Goal: Find specific page/section: Find specific page/section

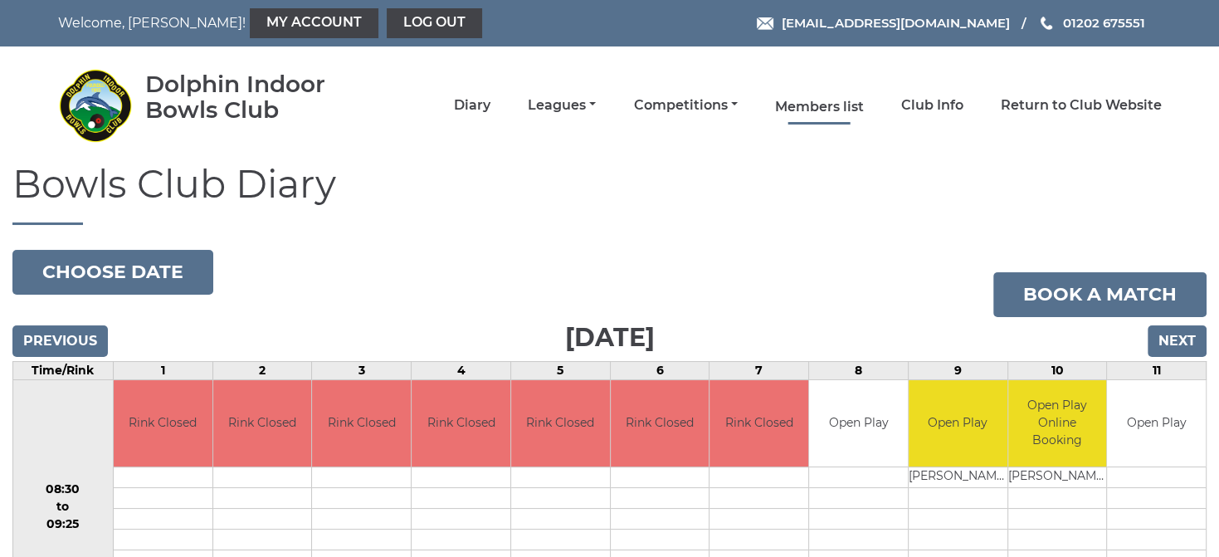
click at [808, 114] on link "Members list" at bounding box center [819, 107] width 89 height 18
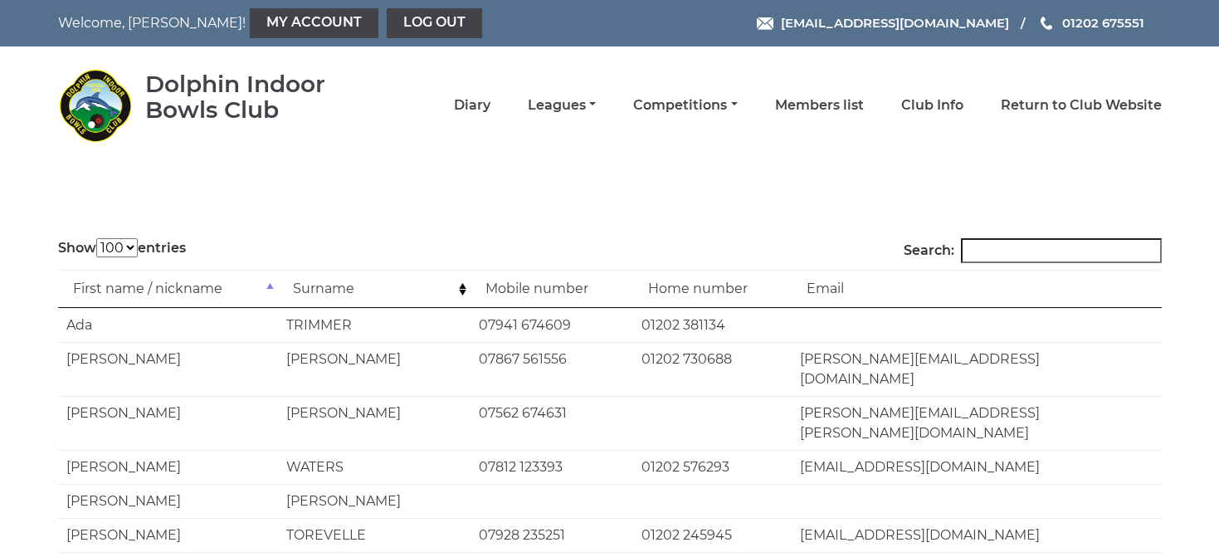
select select "100"
click at [354, 290] on td "Surname" at bounding box center [374, 289] width 193 height 38
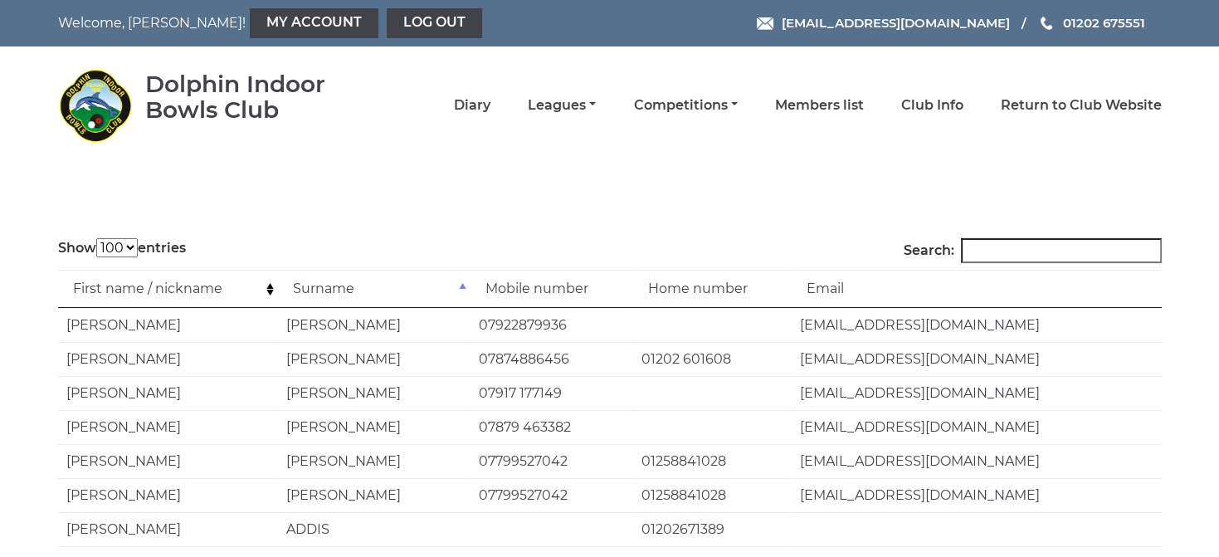
click at [1020, 256] on input "Search:" at bounding box center [1061, 250] width 201 height 25
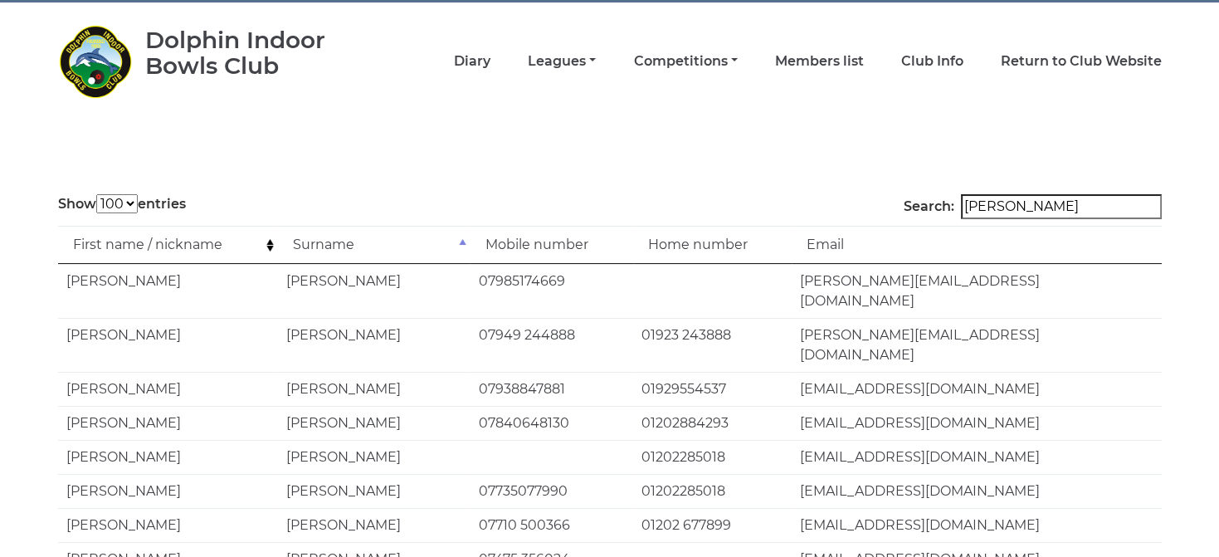
scroll to position [36, 0]
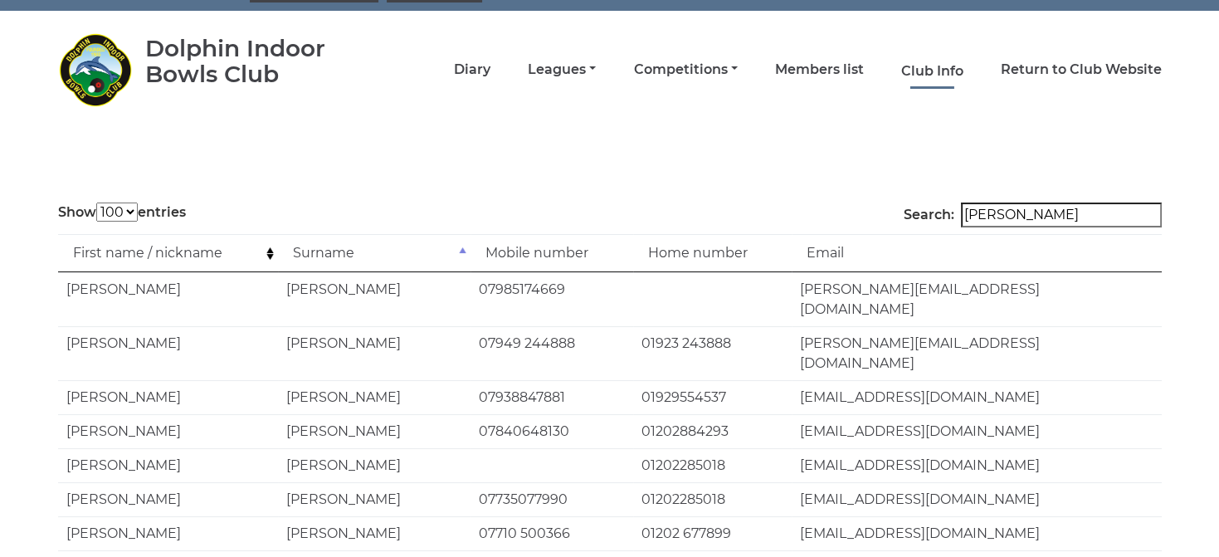
type input "Lewis"
click at [924, 71] on link "Club Info" at bounding box center [932, 71] width 62 height 18
click at [934, 76] on link "Club Info" at bounding box center [932, 71] width 62 height 18
click at [478, 72] on link "Diary" at bounding box center [472, 71] width 37 height 18
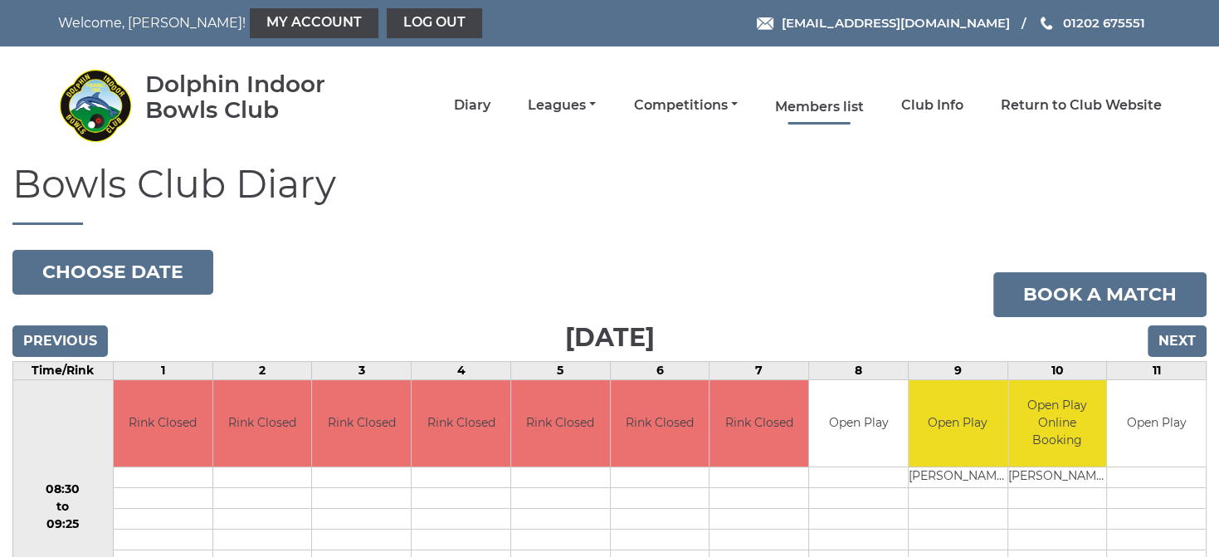
click at [863, 108] on link "Members list" at bounding box center [819, 107] width 89 height 18
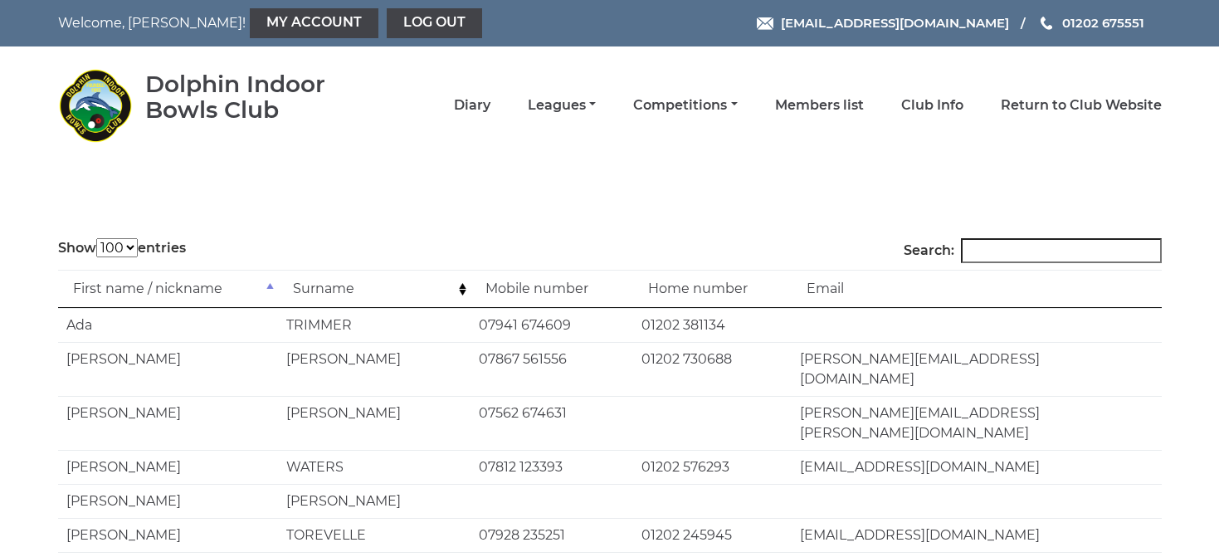
select select "100"
click at [1004, 261] on input "Search:" at bounding box center [1061, 250] width 201 height 25
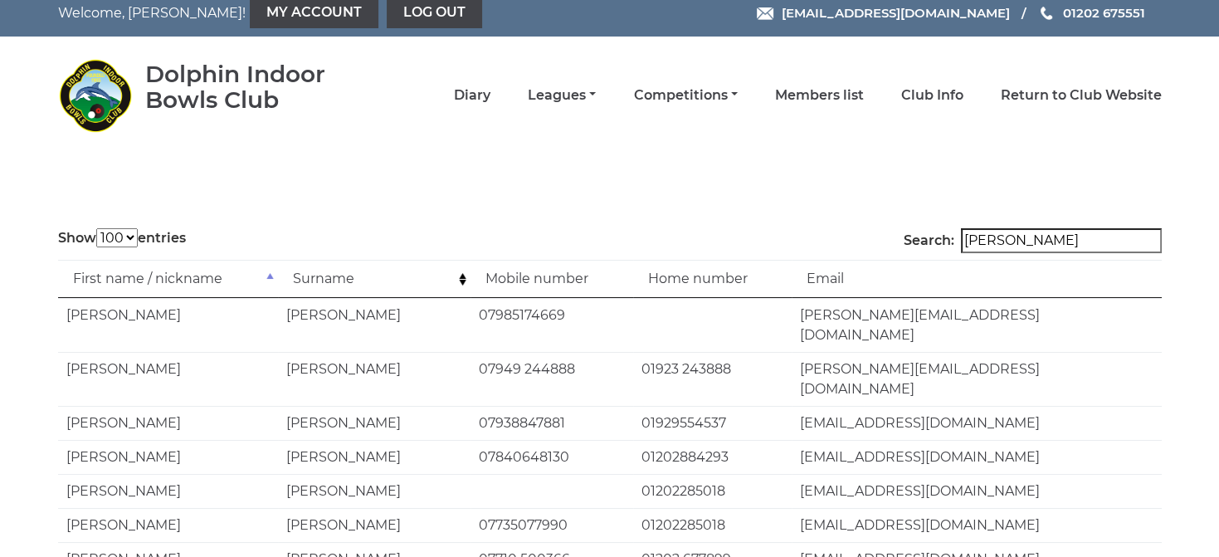
scroll to position [116, 0]
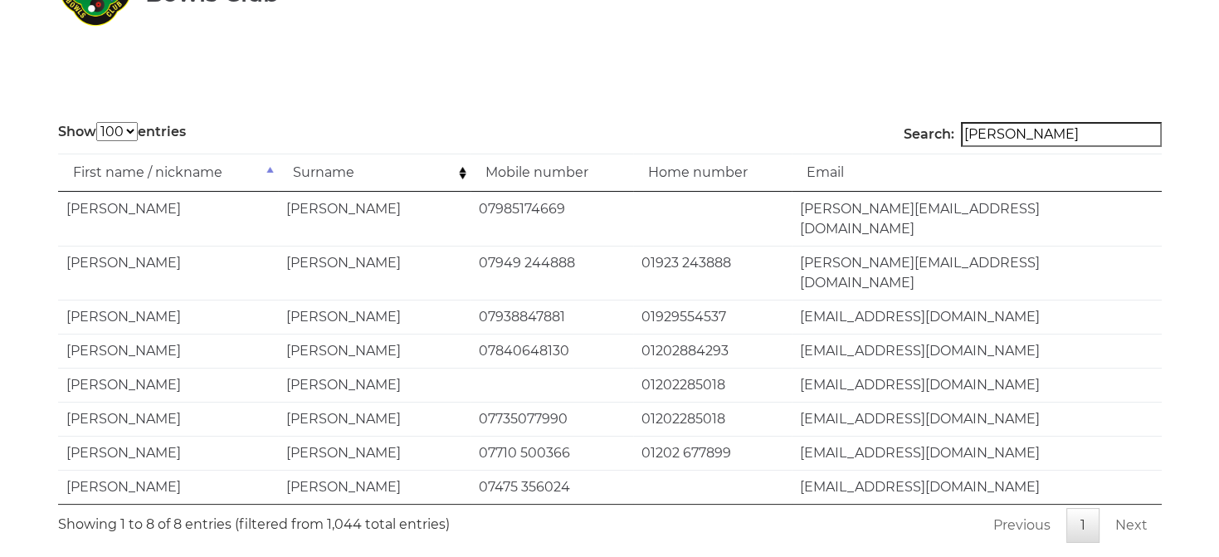
type input "[PERSON_NAME]"
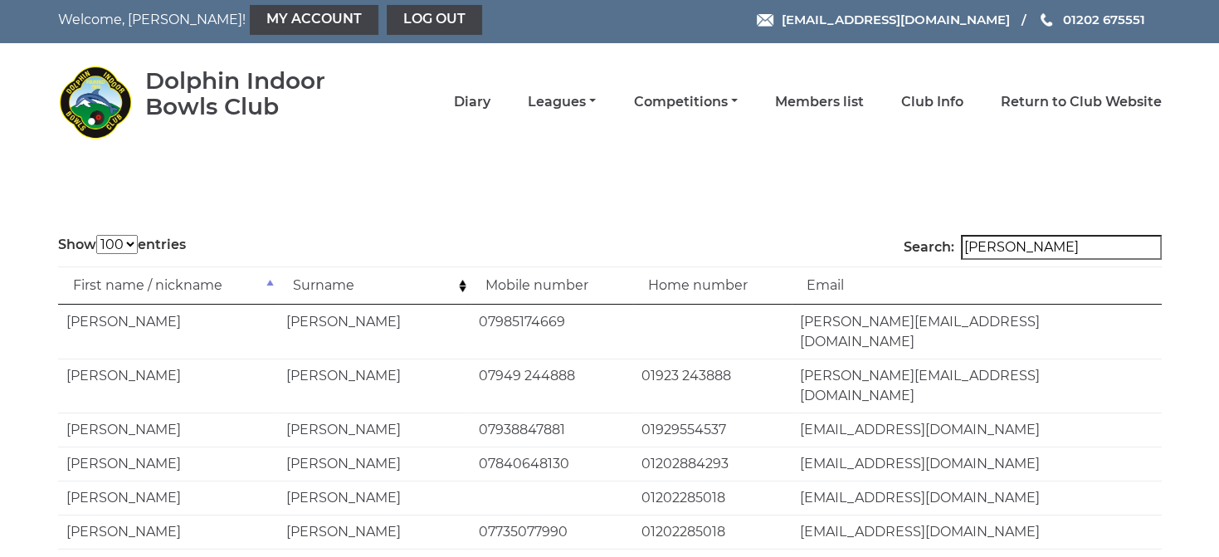
scroll to position [0, 0]
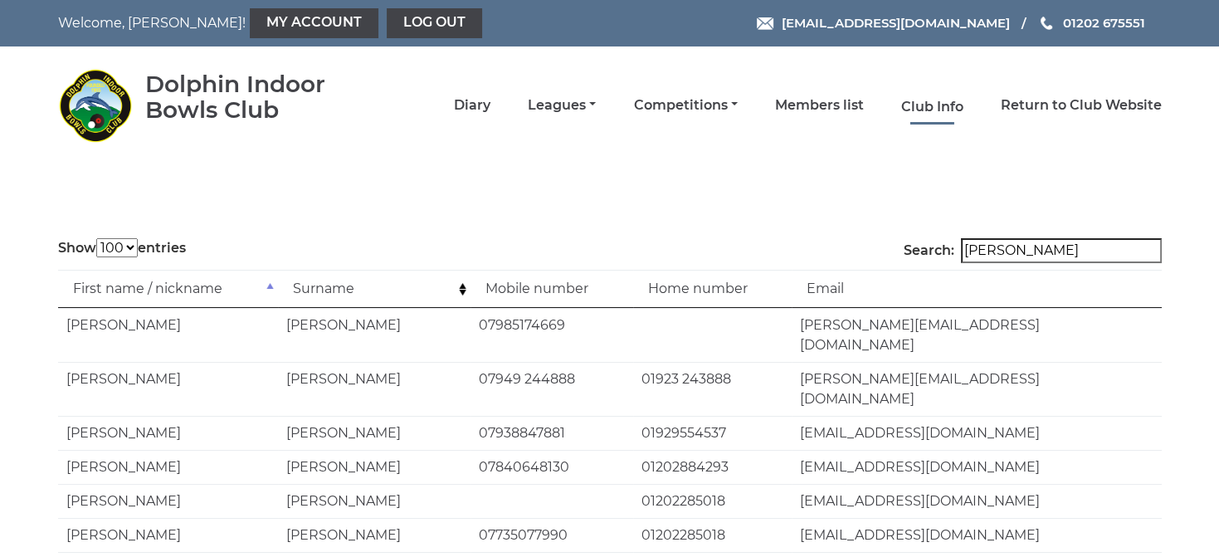
click at [934, 102] on link "Club Info" at bounding box center [932, 107] width 62 height 18
